Goal: Check status: Check status

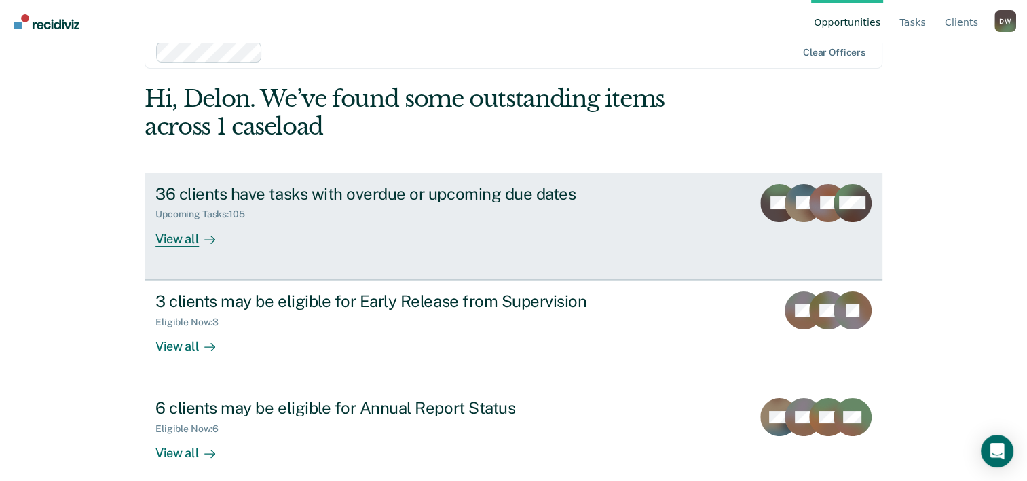
scroll to position [41, 0]
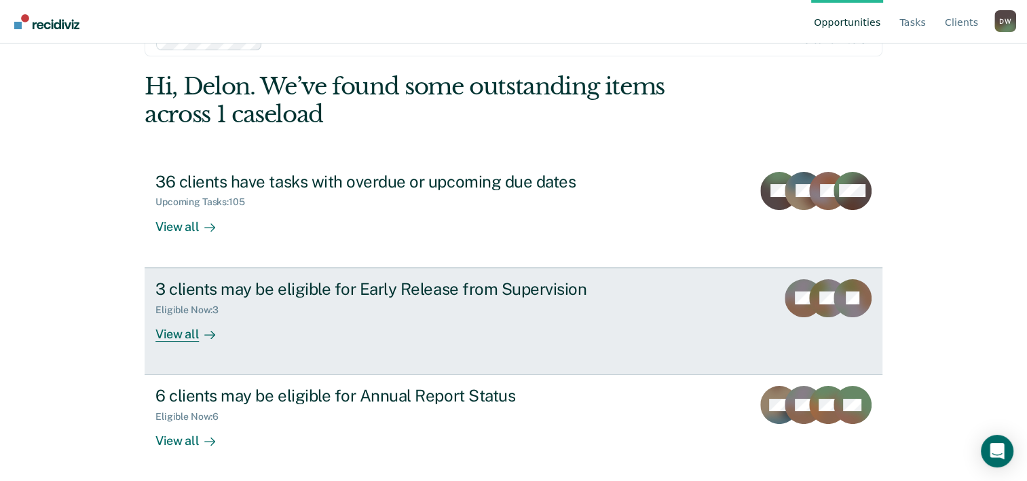
click at [178, 331] on div "View all" at bounding box center [193, 328] width 76 height 26
